Goal: Information Seeking & Learning: Learn about a topic

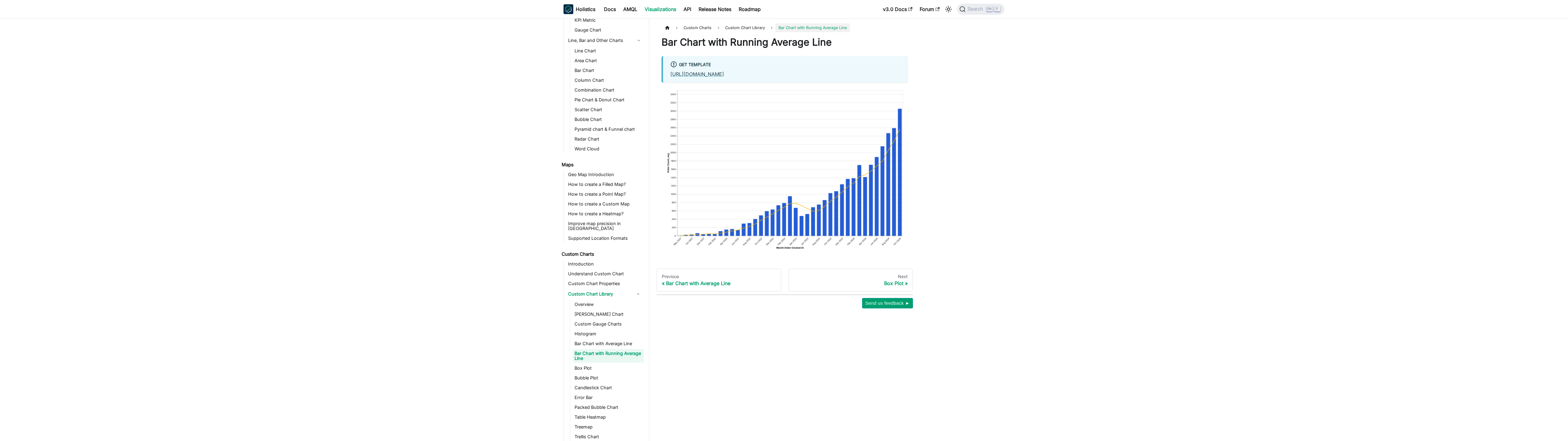
scroll to position [116, 0]
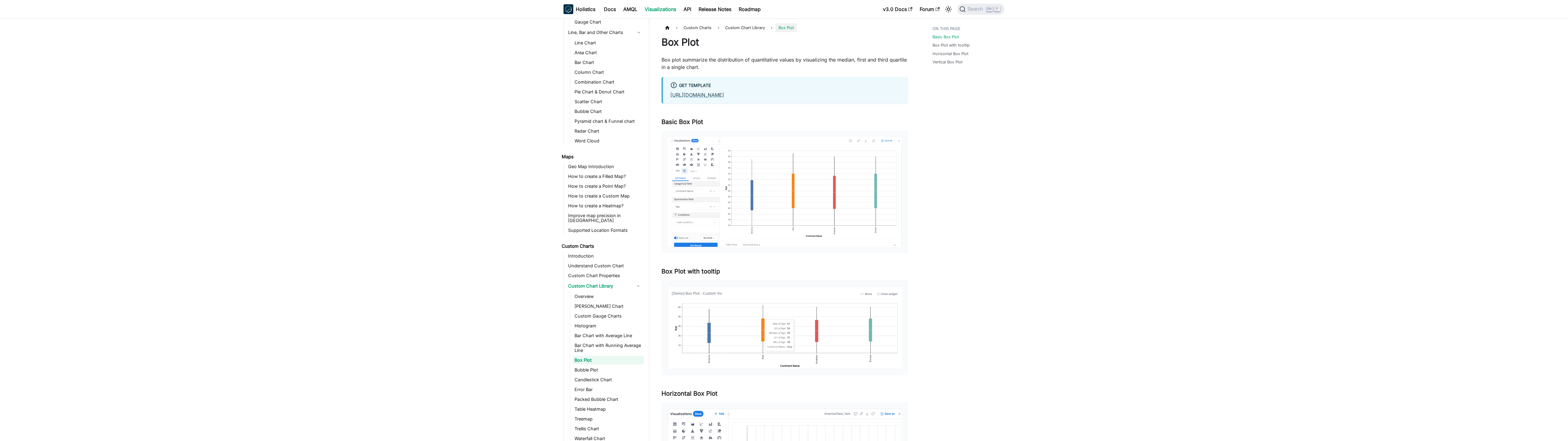
scroll to position [126, 0]
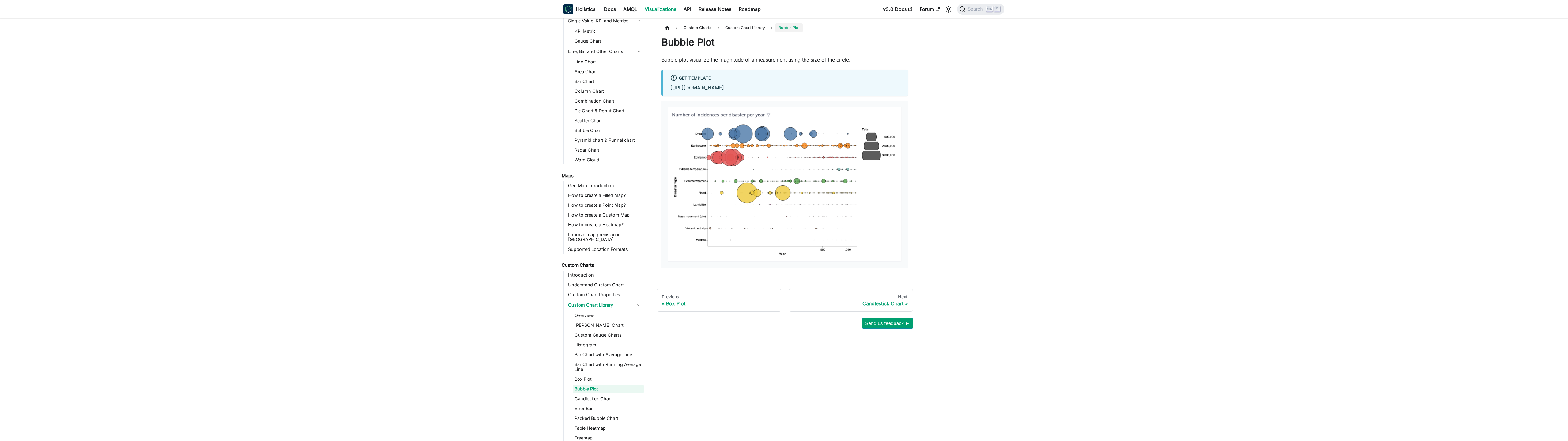
scroll to position [136, 0]
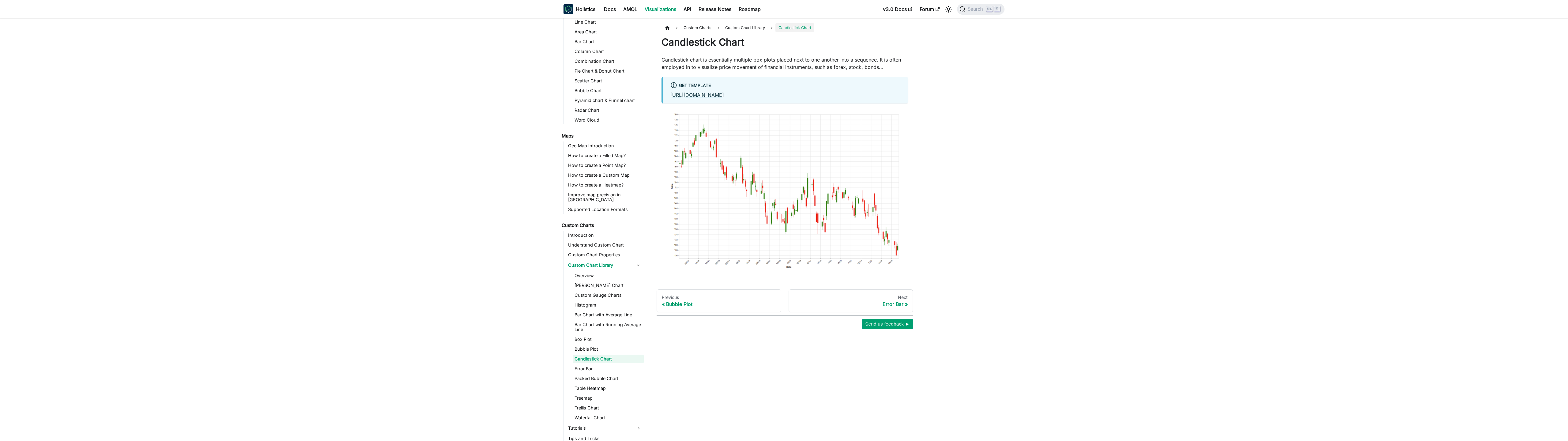
scroll to position [145, 0]
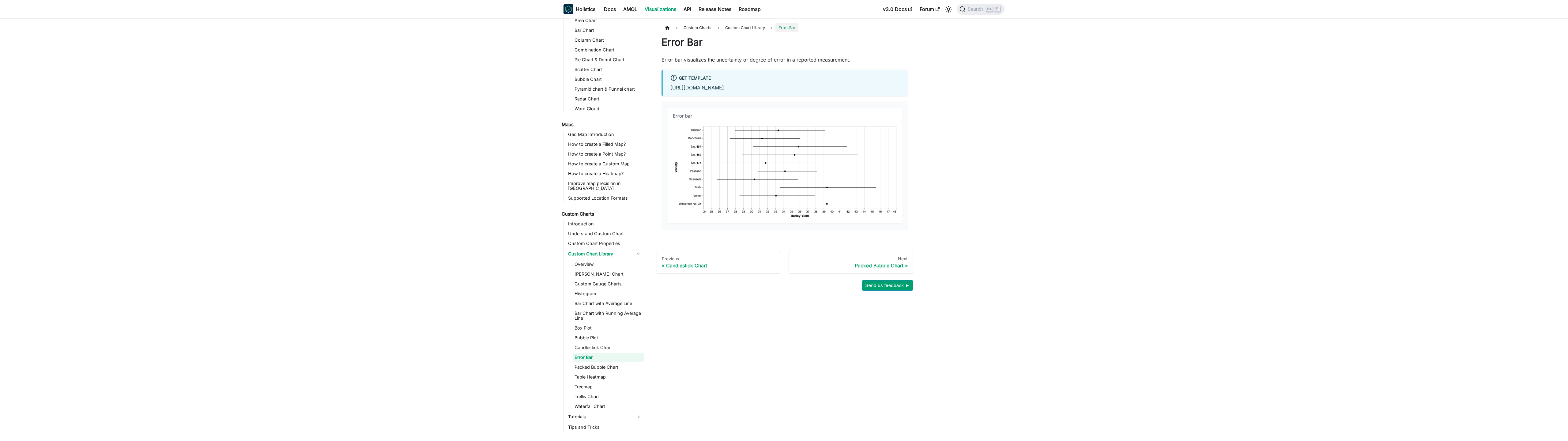
scroll to position [156, 0]
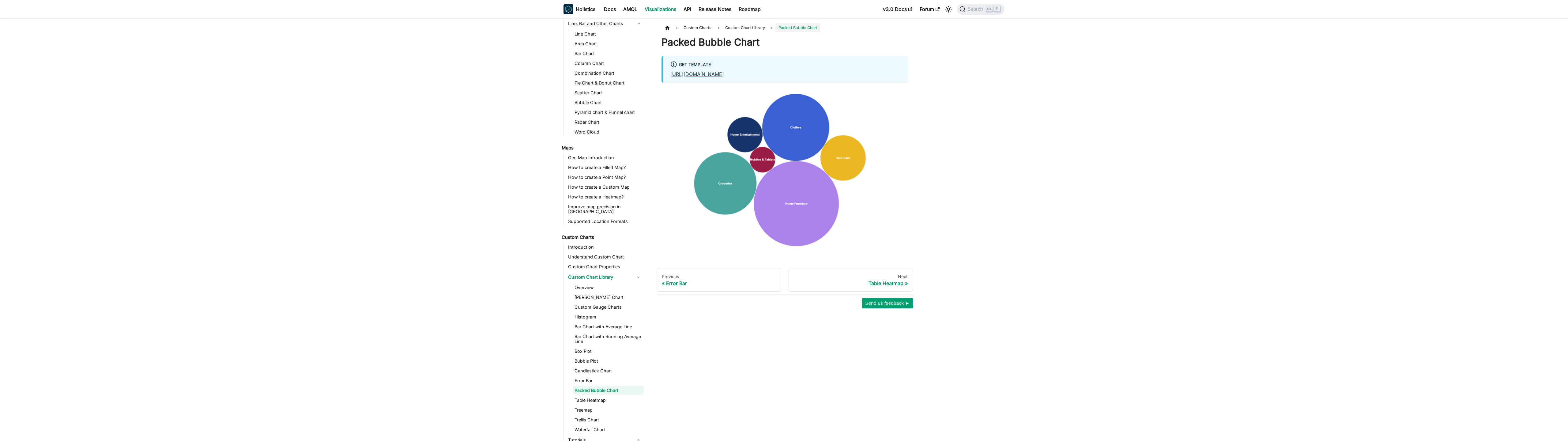
scroll to position [165, 0]
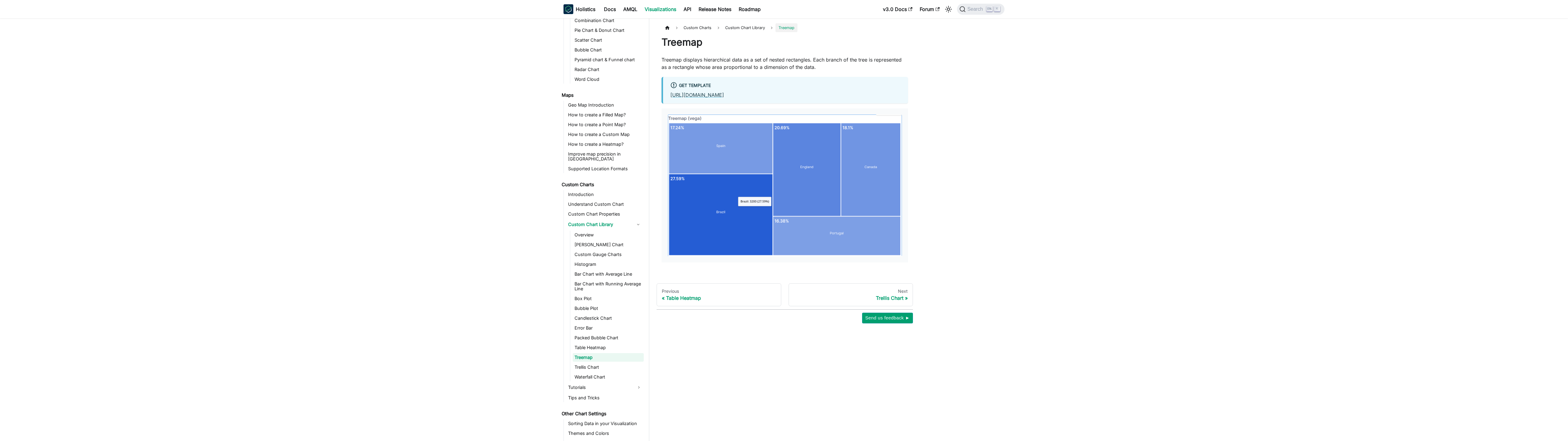
scroll to position [185, 0]
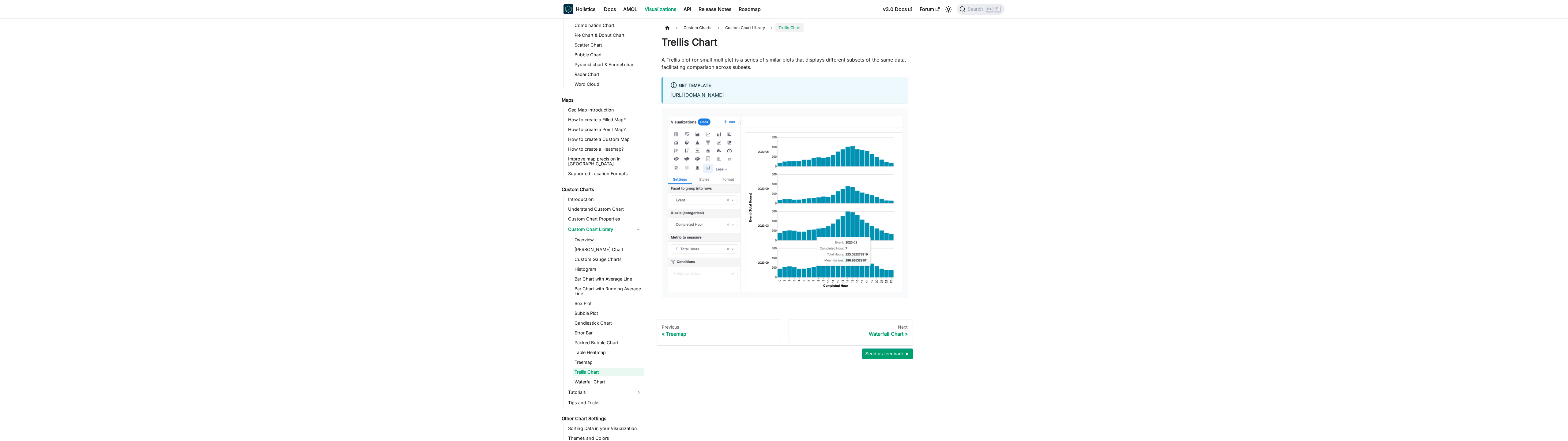
scroll to position [189, 0]
